Goal: Navigation & Orientation: Find specific page/section

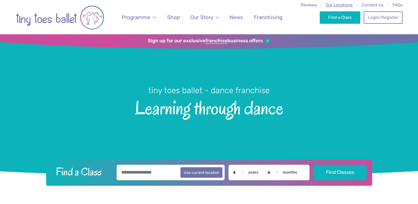
click at [346, 4] on span "Our Locations" at bounding box center [339, 4] width 27 height 5
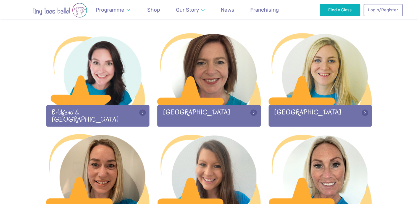
scroll to position [169, 0]
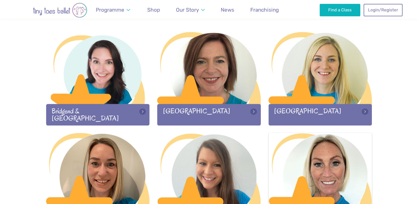
click at [327, 165] on div at bounding box center [321, 169] width 104 height 73
